Goal: Task Accomplishment & Management: Use online tool/utility

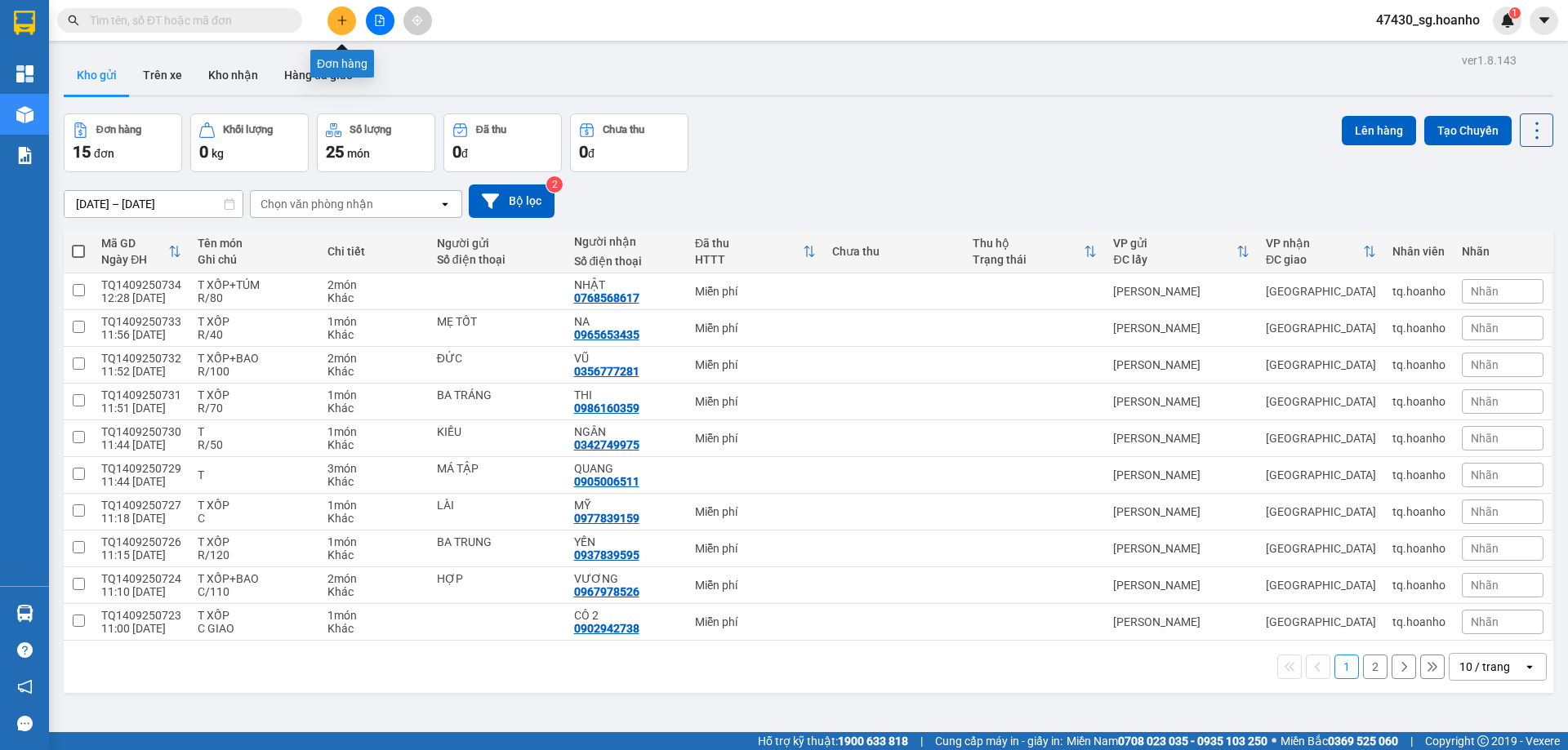
click at [333, 20] on button at bounding box center [341, 21] width 28 height 28
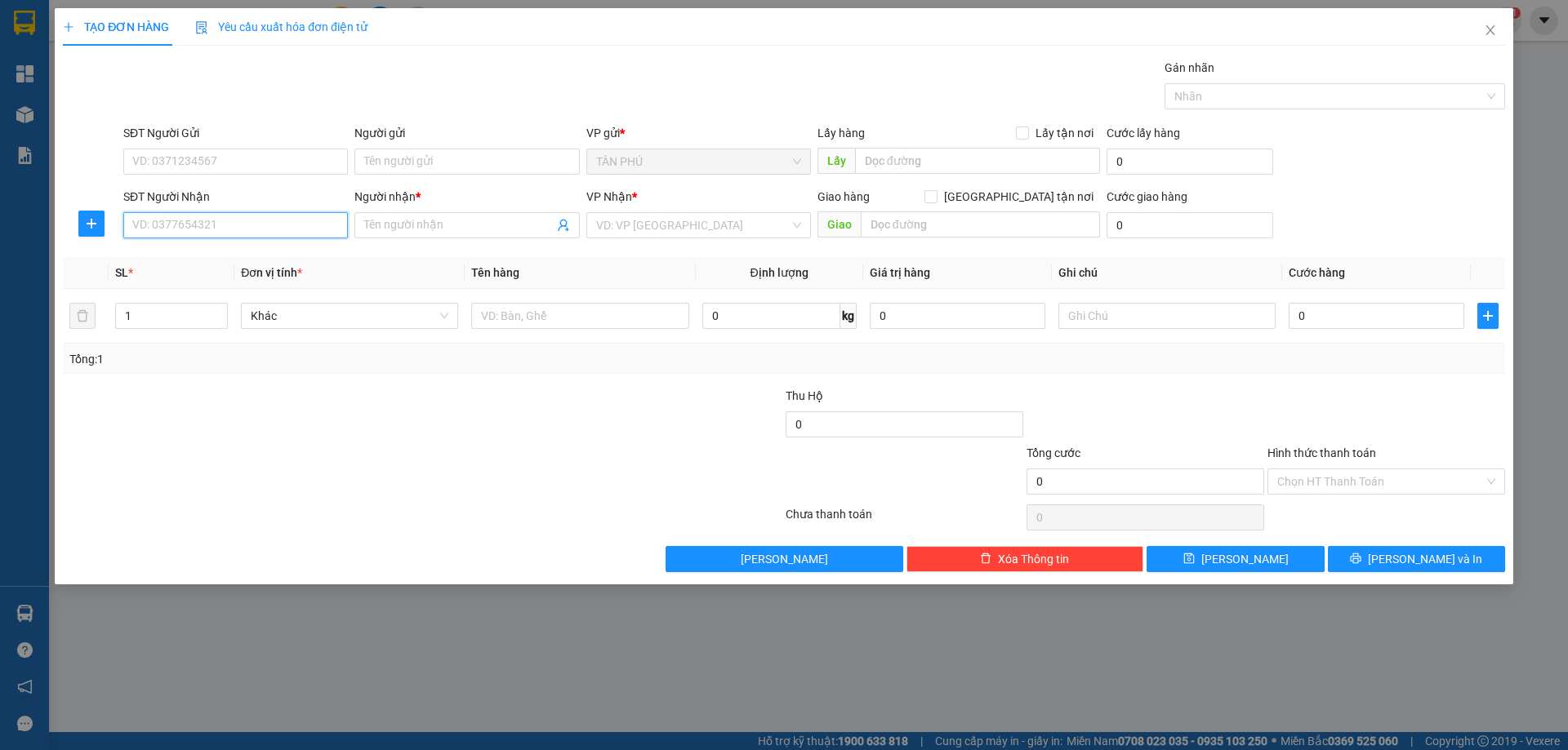
click at [331, 231] on input "SĐT Người Nhận" at bounding box center [235, 224] width 224 height 26
click at [313, 285] on div "0989636047 - CÔNG" at bounding box center [235, 284] width 205 height 18
type input "0989636047"
type input "CÔNG"
type input "0989636047"
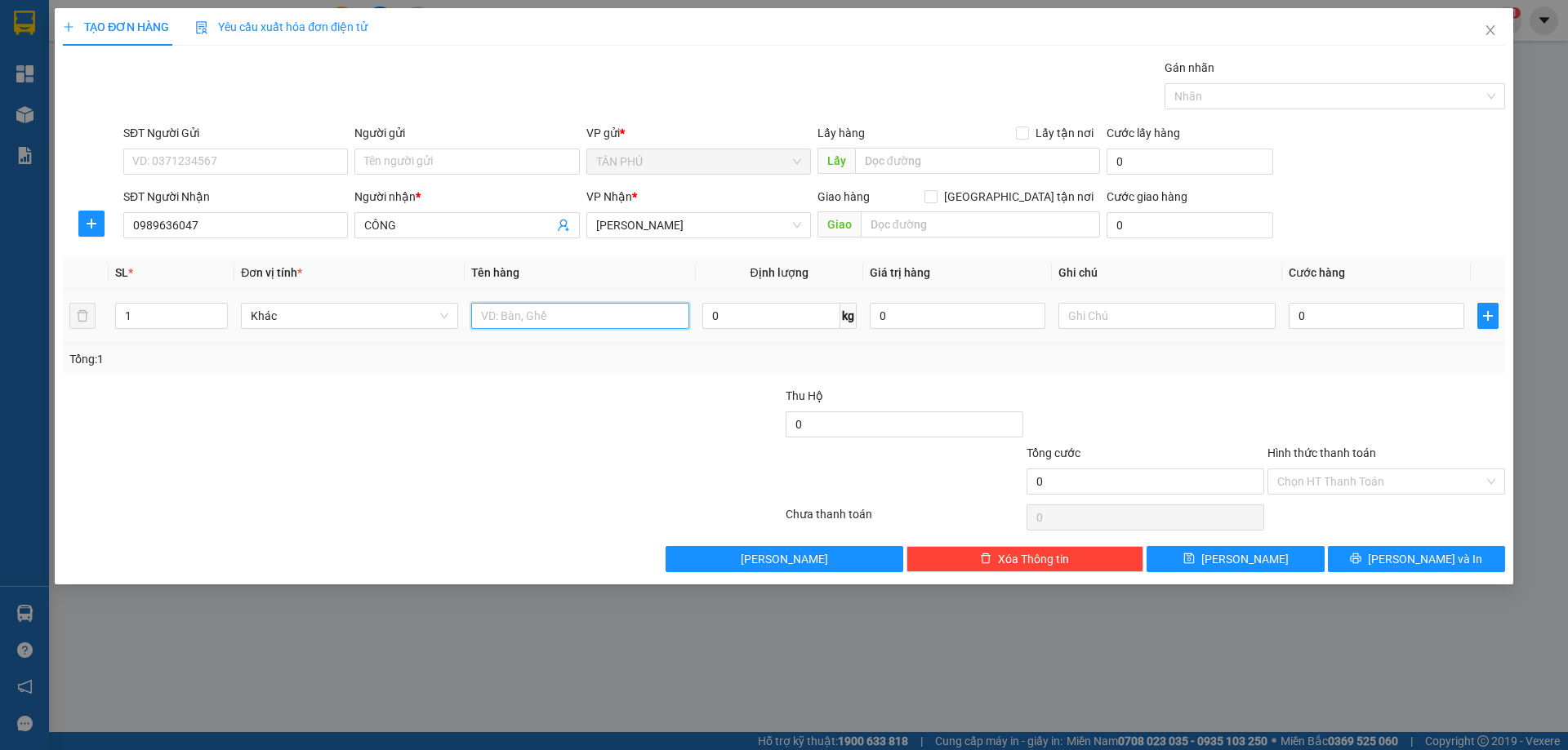
click at [578, 309] on input "text" at bounding box center [580, 315] width 217 height 26
type input "XOP"
click at [1135, 319] on input "text" at bounding box center [1167, 315] width 217 height 26
type input "C"
click at [1311, 452] on label "Hình thức thanh toán" at bounding box center [1322, 453] width 108 height 13
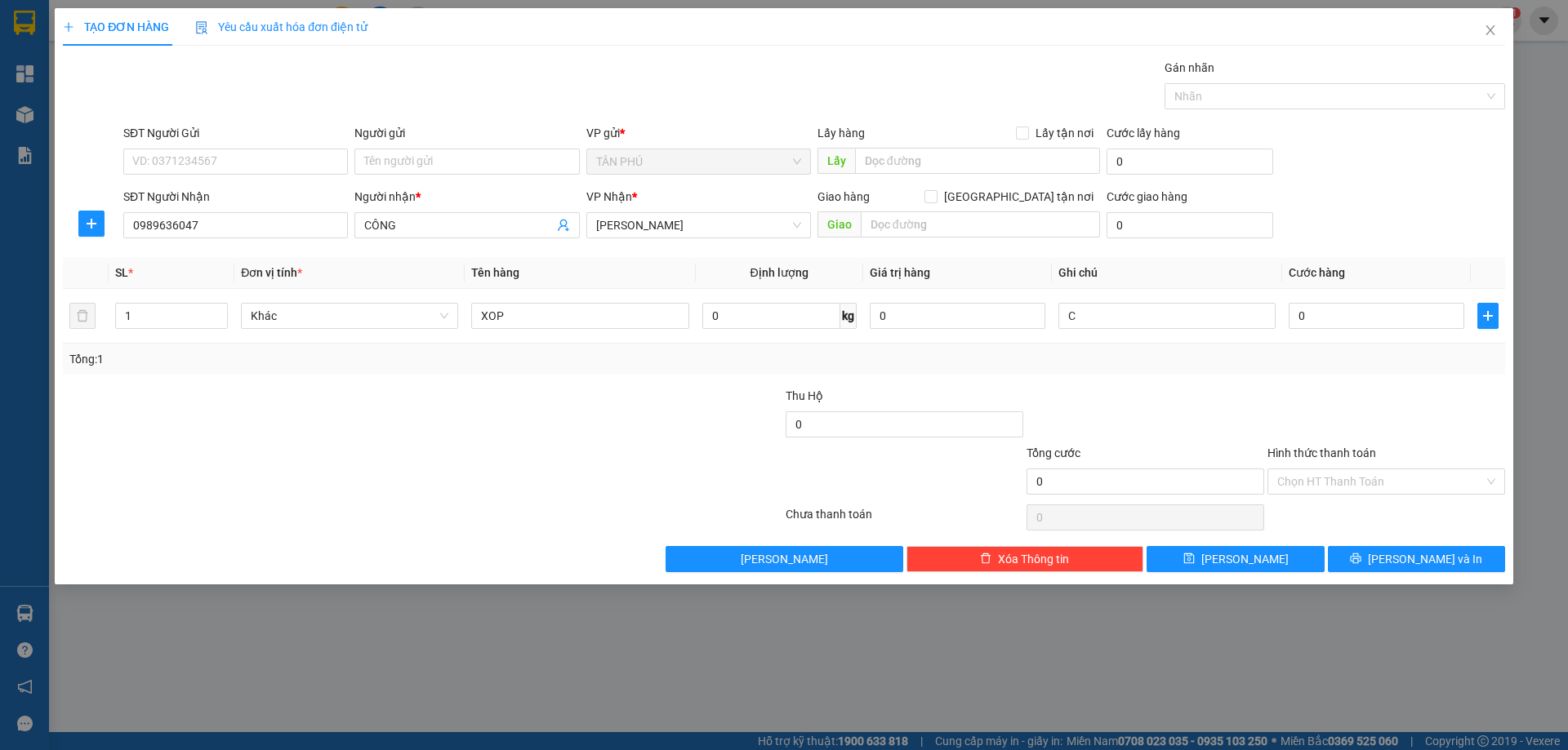
click at [1311, 470] on input "Hình thức thanh toán" at bounding box center [1380, 481] width 207 height 24
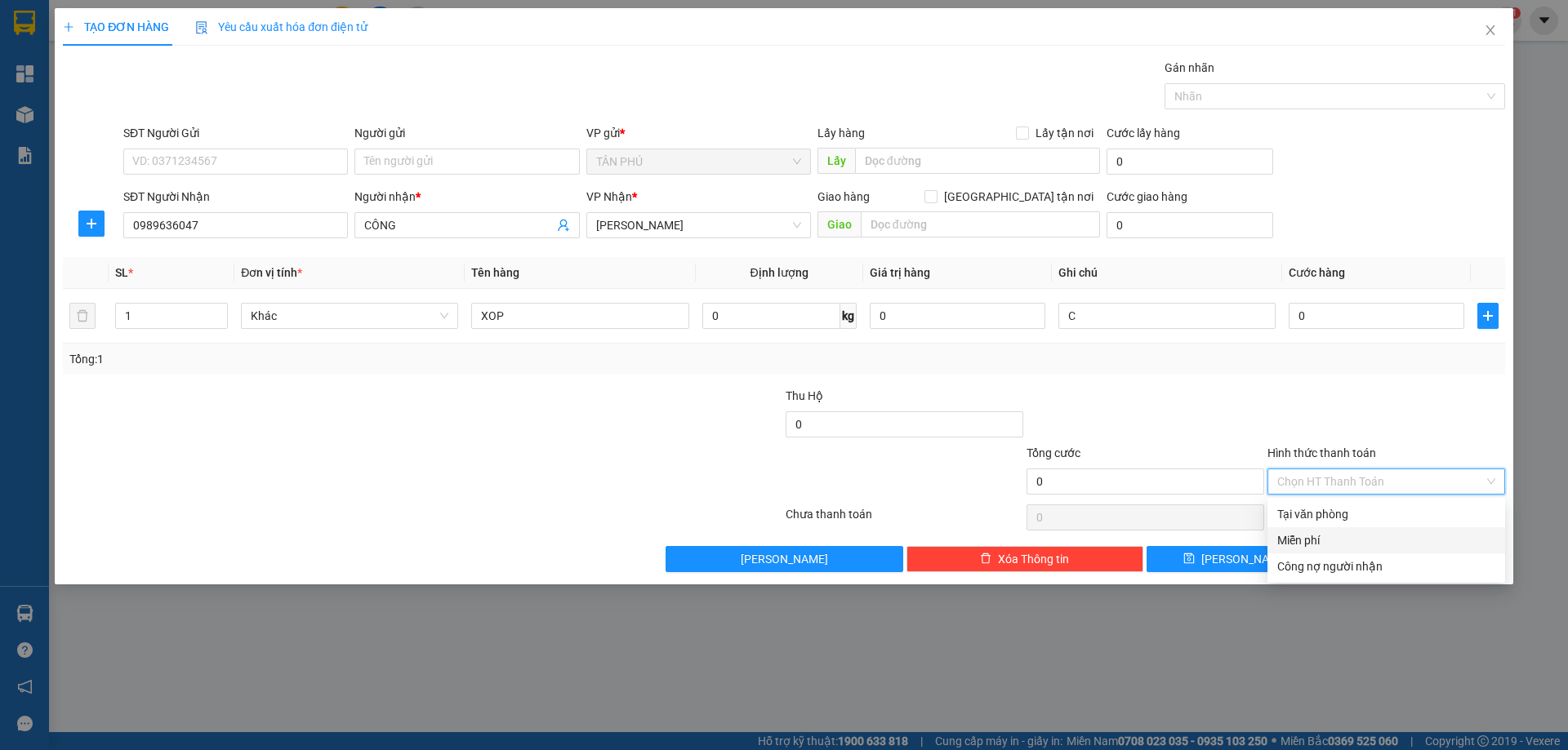
click at [1375, 547] on div "Miễn phí" at bounding box center [1385, 541] width 218 height 18
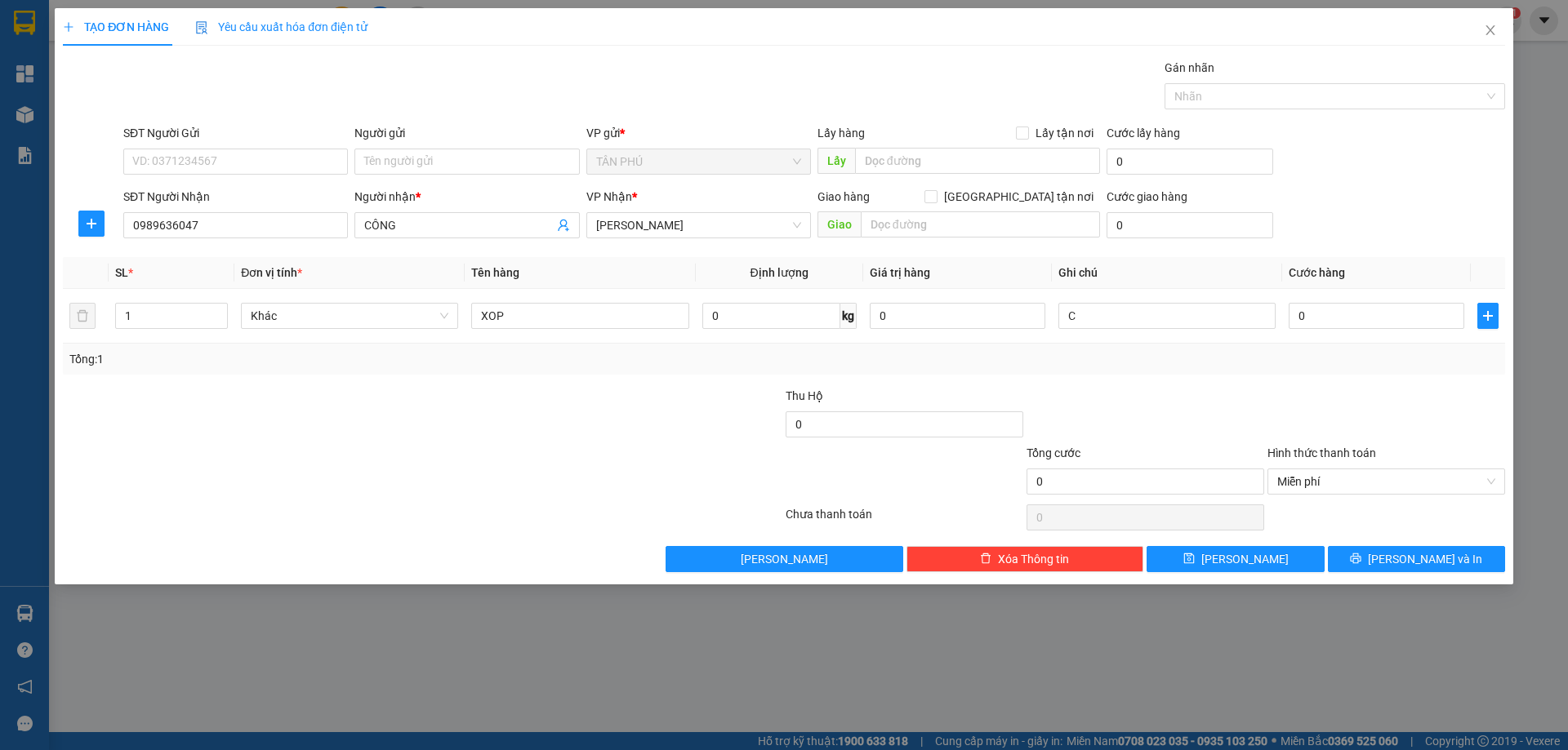
click at [1364, 573] on div "TẠO ĐƠN HÀNG Yêu cầu xuất hóa đơn điện tử Transit Pickup Surcharge Ids Transit …" at bounding box center [784, 296] width 1459 height 576
click at [1361, 556] on icon "printer" at bounding box center [1355, 558] width 11 height 11
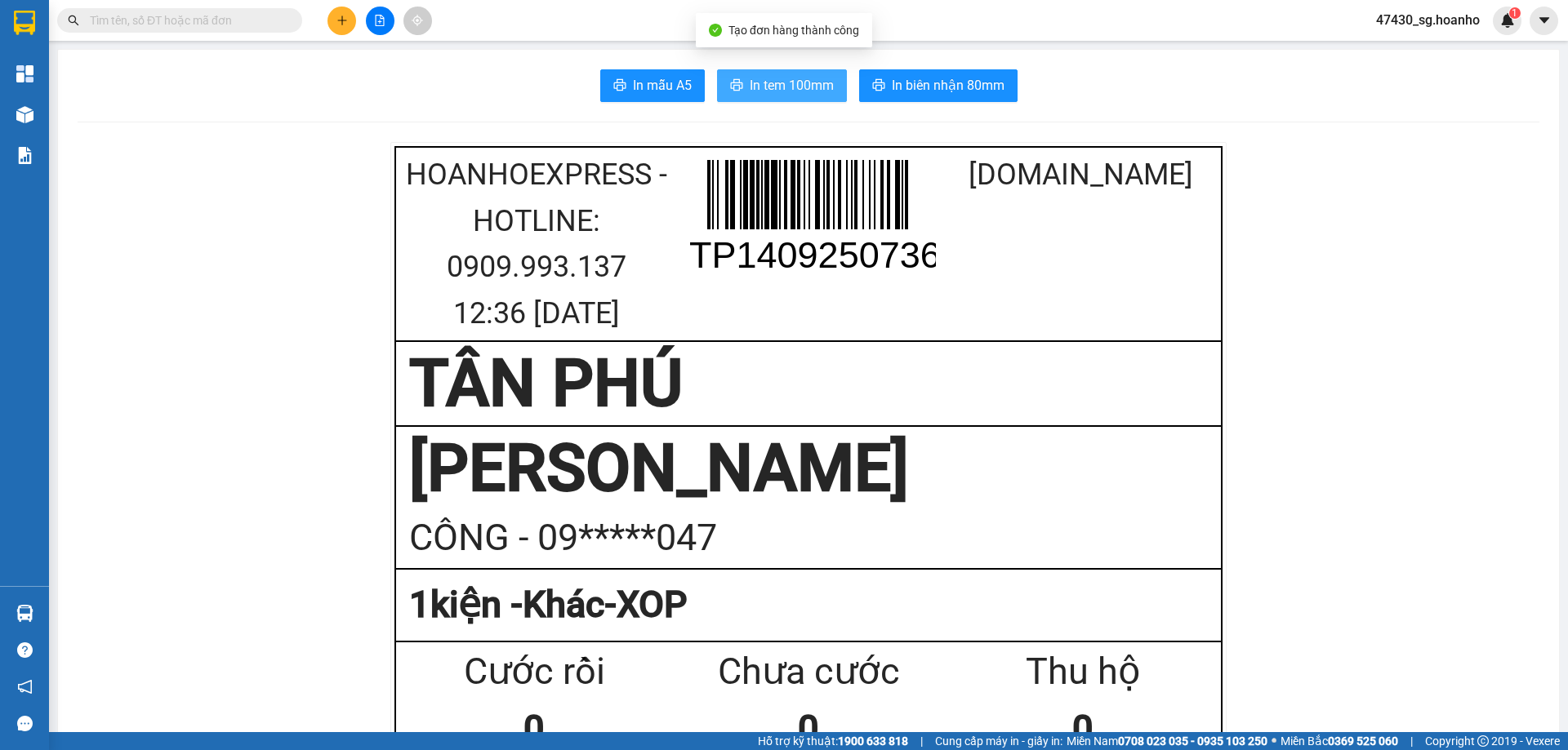
click at [762, 88] on span "In tem 100mm" at bounding box center [791, 85] width 84 height 20
